Goal: Check status

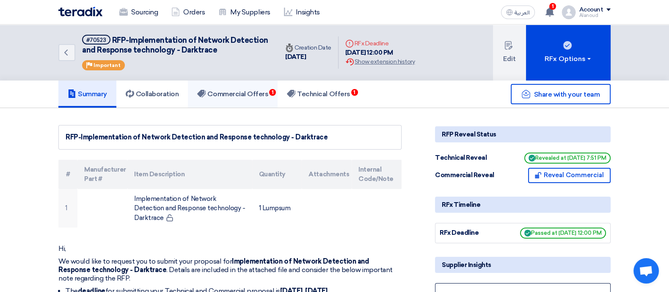
click at [222, 105] on link "Commercial Offers 1" at bounding box center [233, 93] width 90 height 27
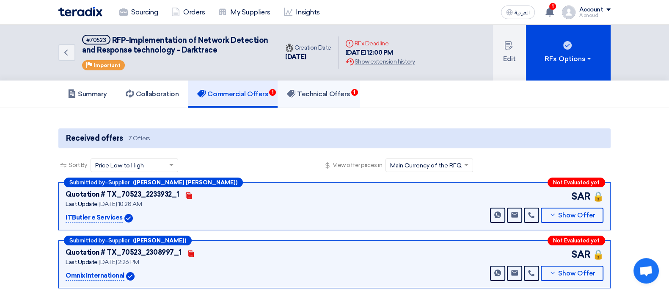
click at [358, 99] on link "Technical Offers 1" at bounding box center [319, 93] width 82 height 27
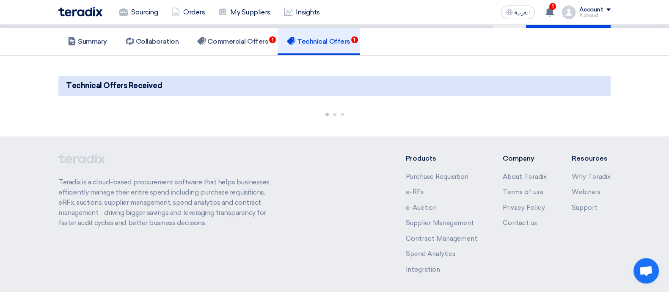
scroll to position [87, 0]
